Goal: Navigation & Orientation: Find specific page/section

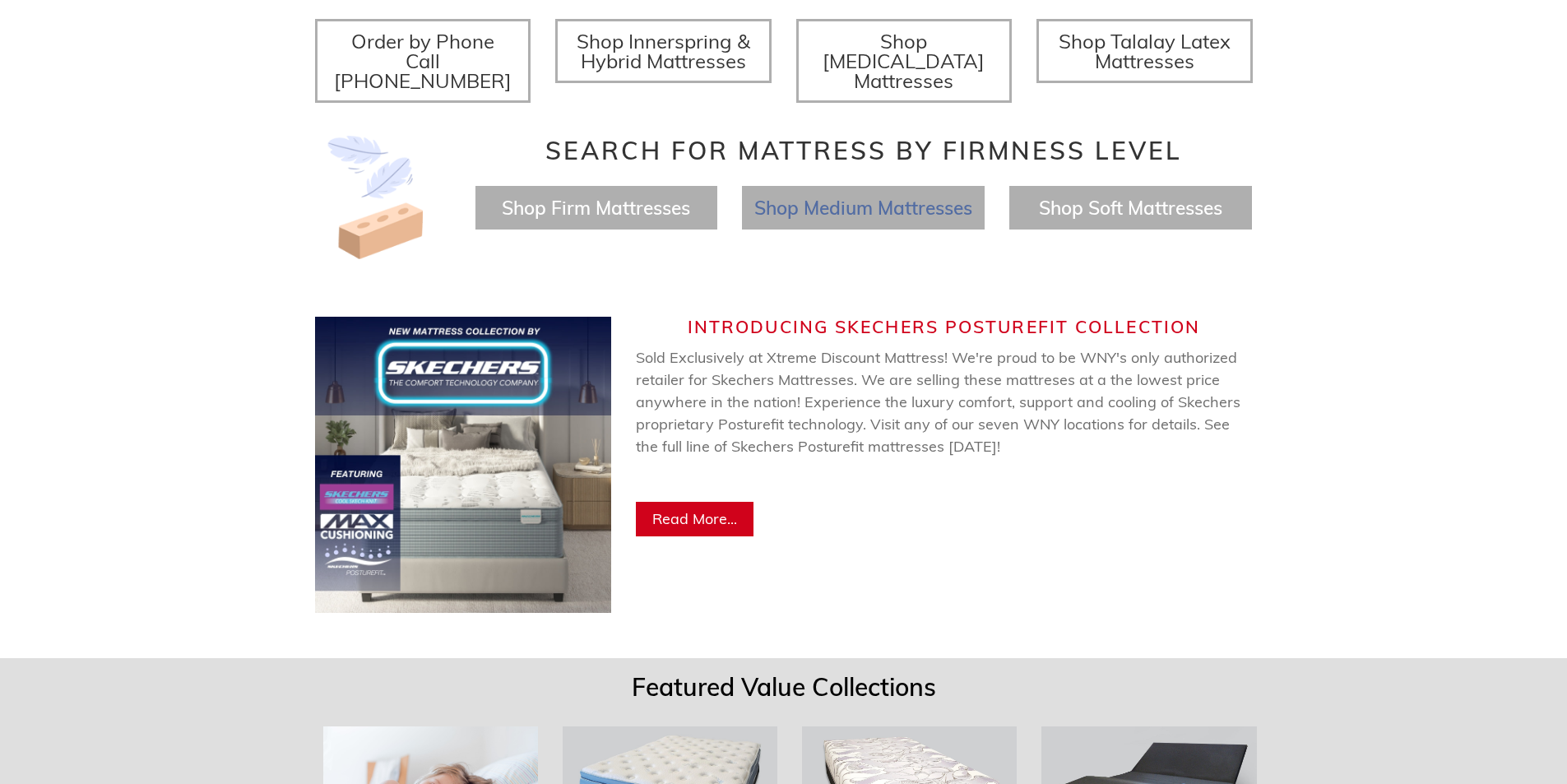
click at [928, 200] on span "Shop Medium Mattresses" at bounding box center [863, 207] width 218 height 24
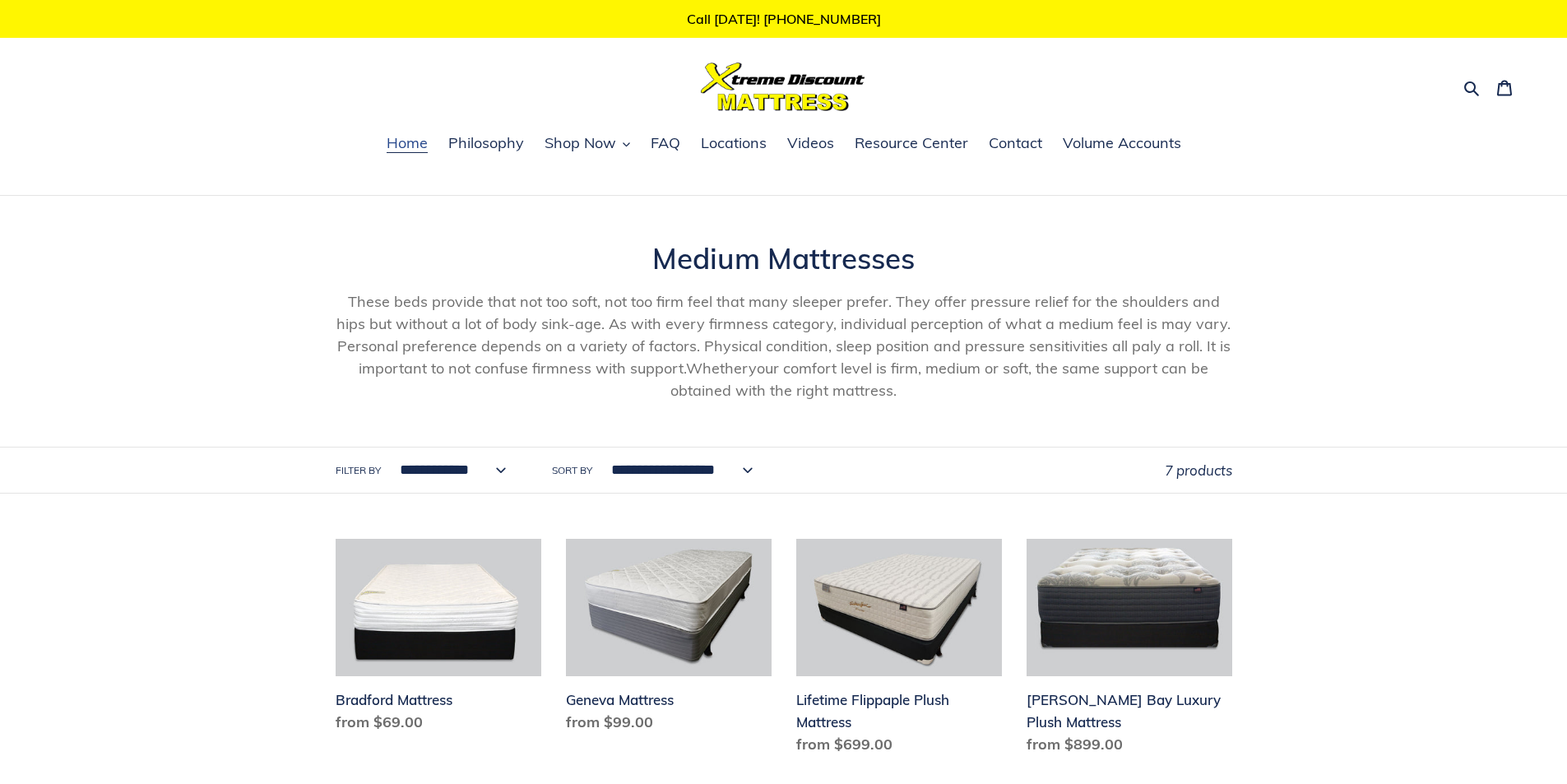
click at [400, 143] on span "Home" at bounding box center [407, 143] width 41 height 20
